Goal: Navigation & Orientation: Find specific page/section

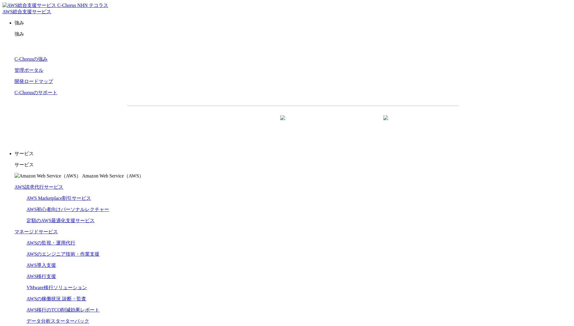
scroll to position [1806, 0]
